Goal: Answer question/provide support: Share knowledge or assist other users

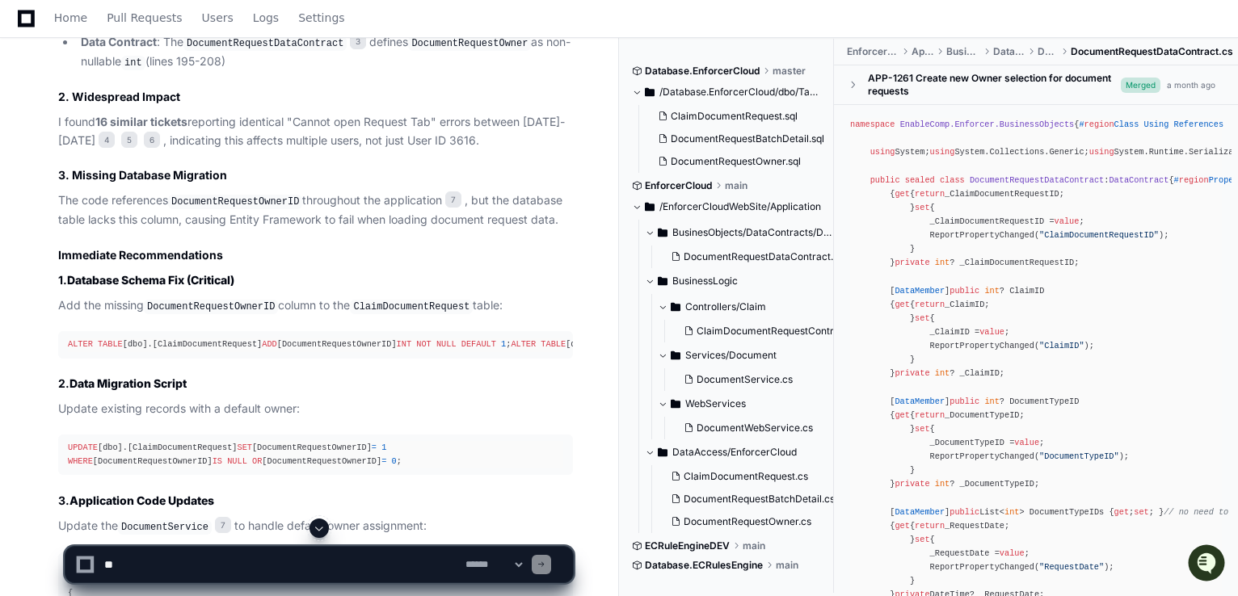
scroll to position [1422, 0]
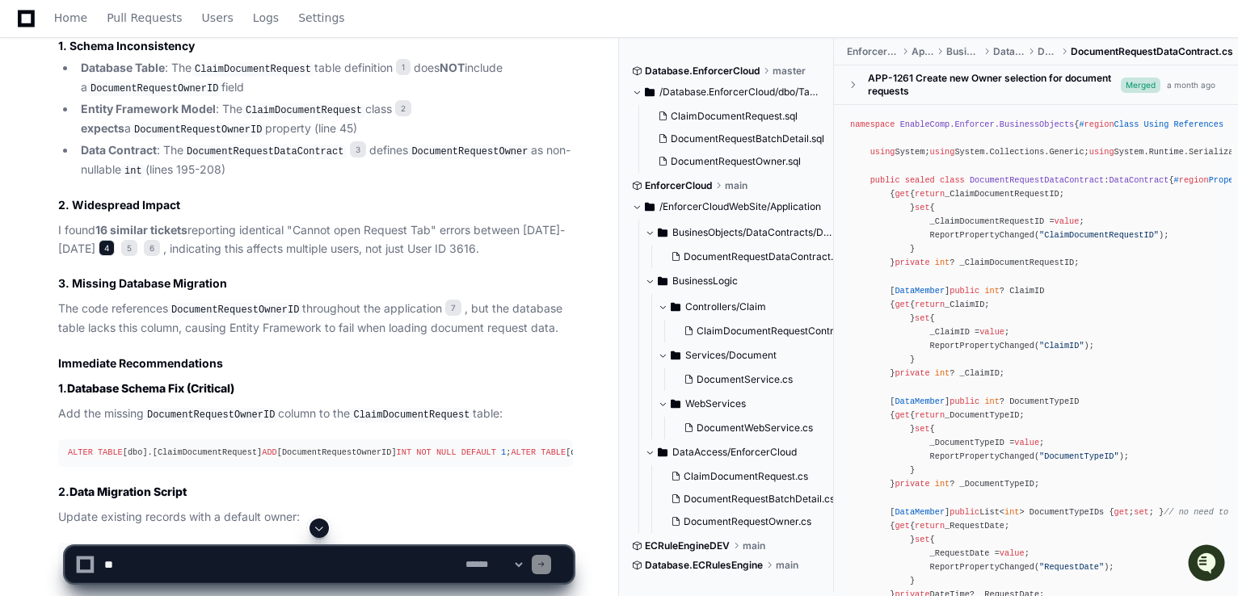
click at [115, 240] on span "4" at bounding box center [107, 248] width 16 height 16
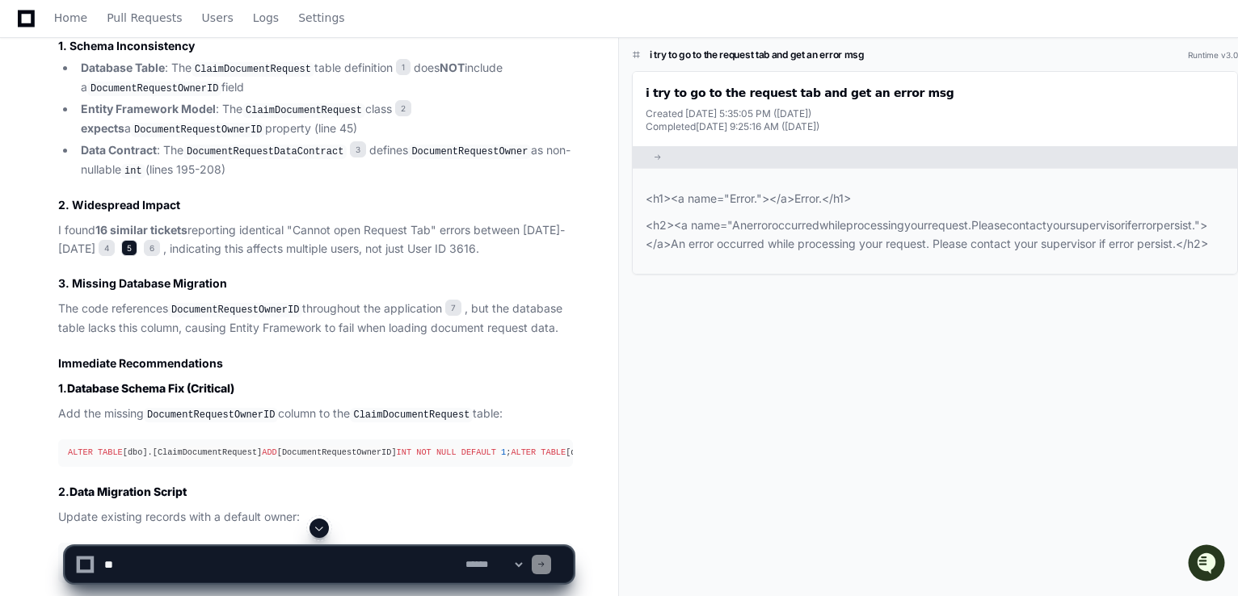
click at [137, 245] on span "5" at bounding box center [129, 248] width 16 height 16
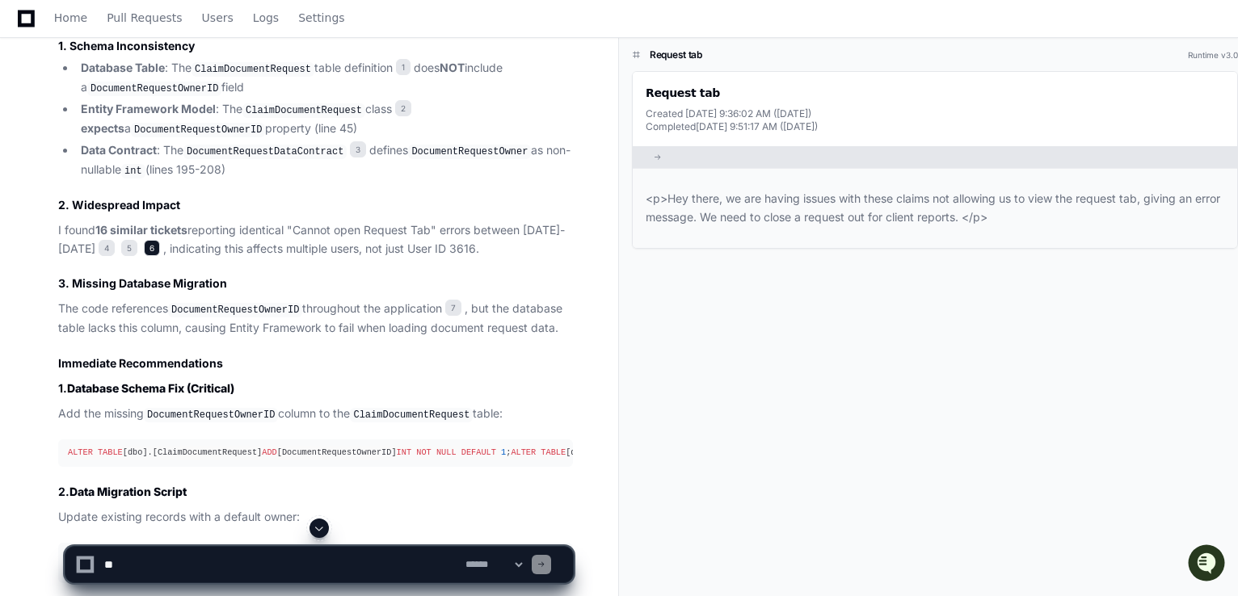
click at [160, 246] on span "6" at bounding box center [152, 248] width 16 height 16
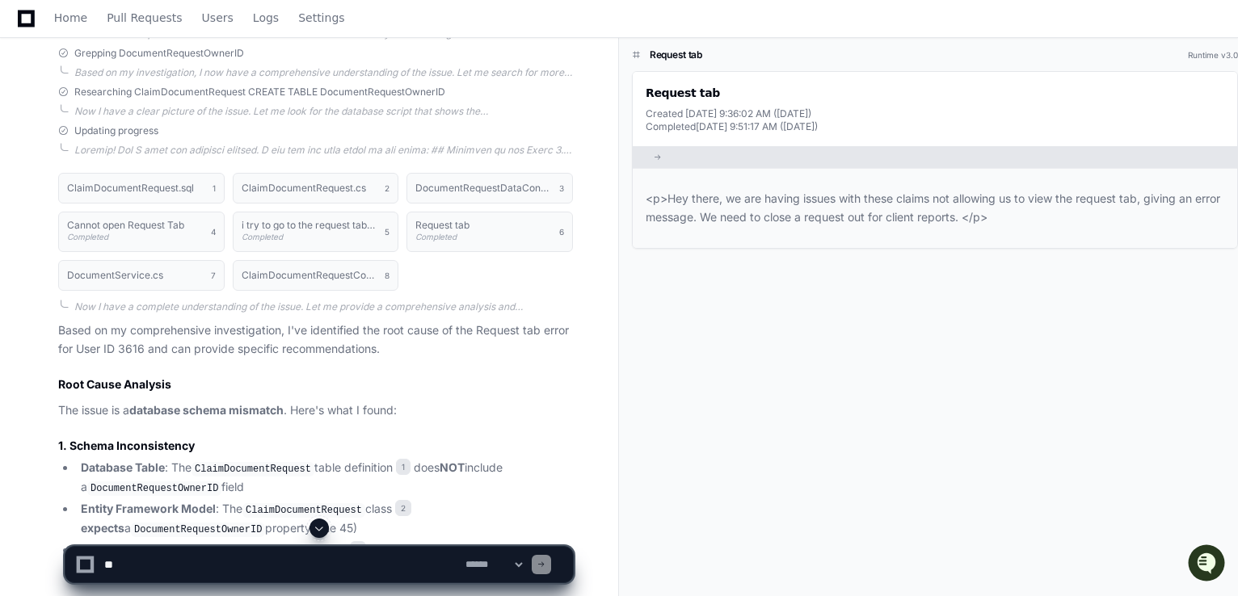
scroll to position [1050, 0]
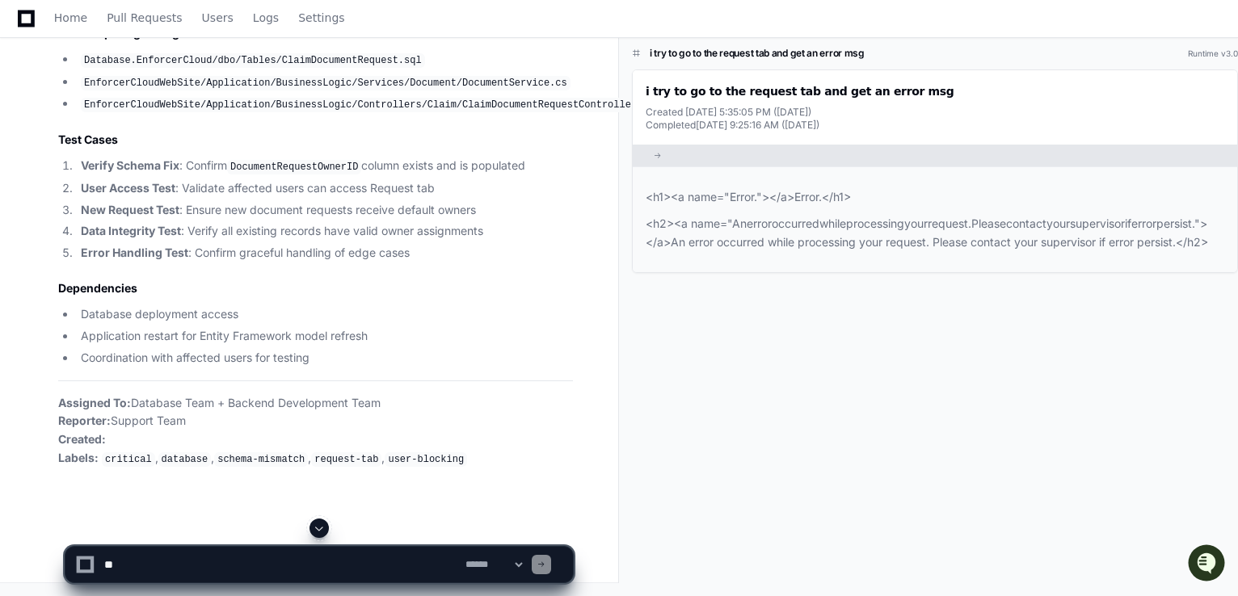
scroll to position [5207, 0]
click at [324, 570] on textarea at bounding box center [281, 565] width 361 height 36
type textarea "**********"
